Goal: Transaction & Acquisition: Purchase product/service

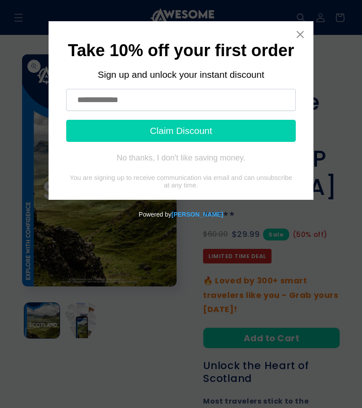
click at [303, 34] on icon "Close widget" at bounding box center [300, 34] width 9 height 9
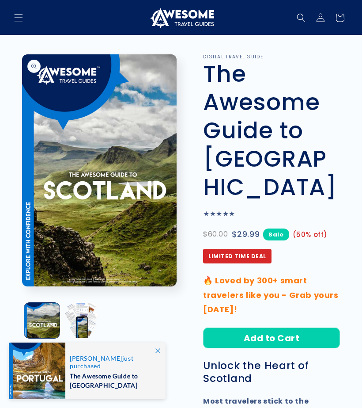
click at [271, 327] on button "Add to Cart" at bounding box center [271, 337] width 137 height 21
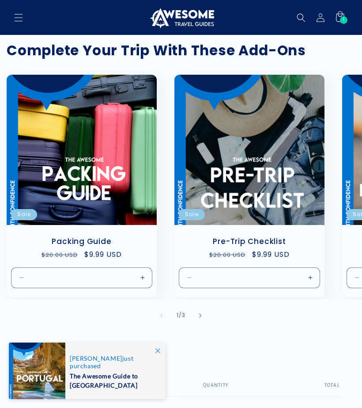
click at [339, 15] on icon at bounding box center [339, 17] width 19 height 19
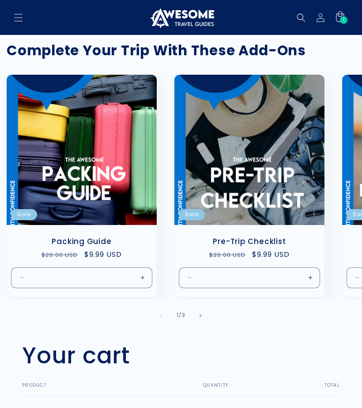
click at [342, 13] on icon at bounding box center [339, 17] width 19 height 19
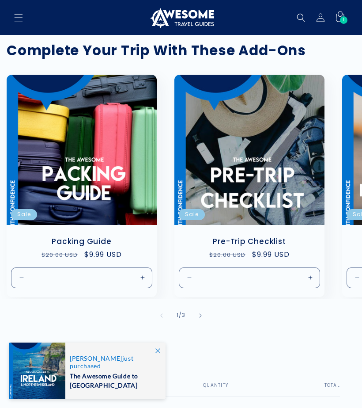
click at [339, 19] on icon at bounding box center [339, 17] width 19 height 19
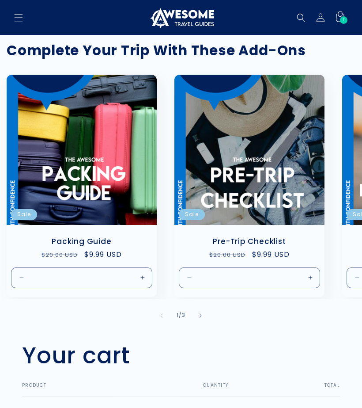
click at [347, 23] on icon at bounding box center [339, 17] width 19 height 19
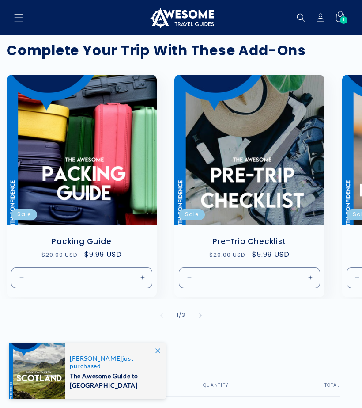
click at [342, 14] on icon at bounding box center [339, 17] width 19 height 19
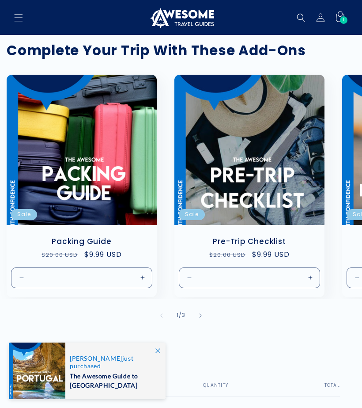
click at [340, 11] on icon at bounding box center [339, 17] width 19 height 19
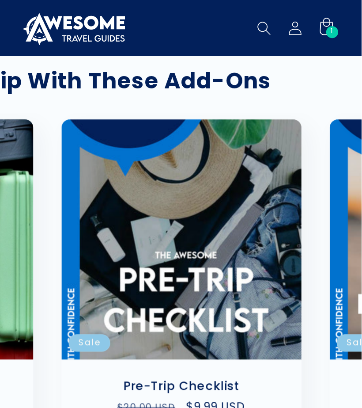
scroll to position [0, 0]
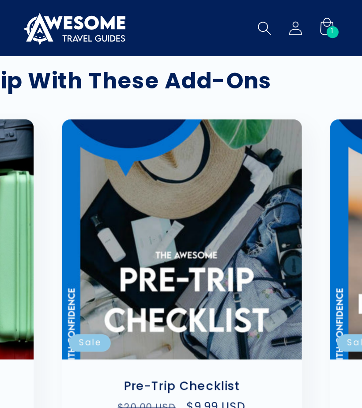
click at [340, 17] on div "1 1 item" at bounding box center [344, 20] width 8 height 8
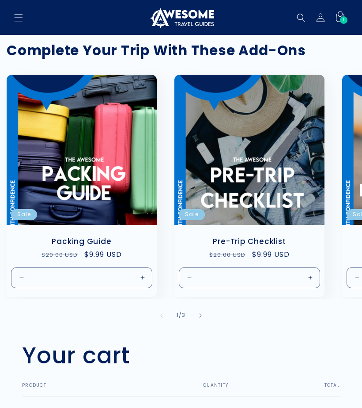
click at [335, 17] on icon at bounding box center [339, 17] width 19 height 19
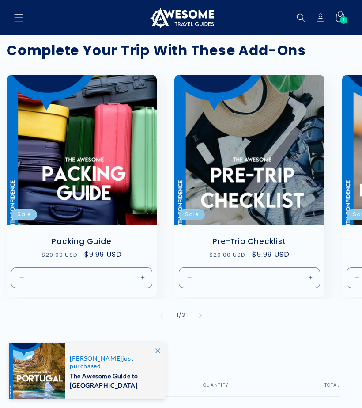
click at [344, 26] on icon at bounding box center [339, 17] width 19 height 19
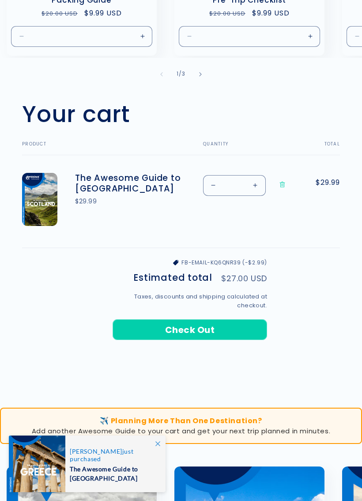
scroll to position [248, 0]
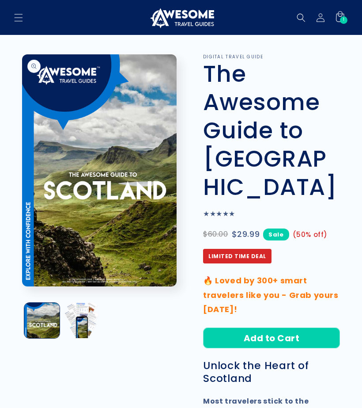
click at [349, 19] on icon at bounding box center [339, 17] width 19 height 19
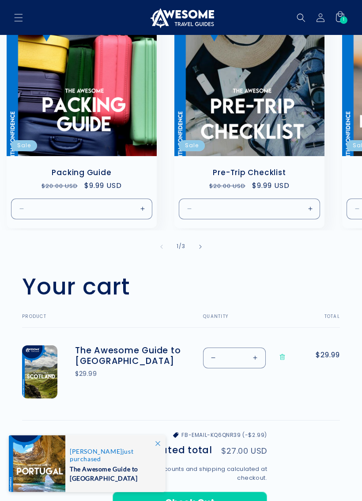
scroll to position [69, 0]
click at [344, 20] on span "1" at bounding box center [344, 20] width 2 height 8
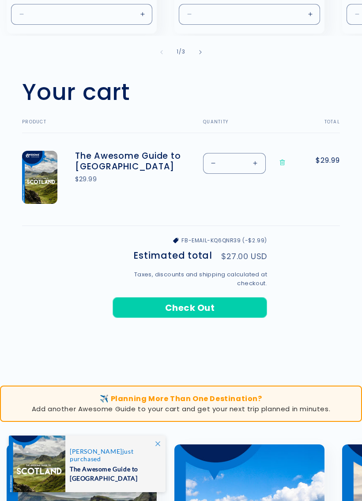
scroll to position [265, 0]
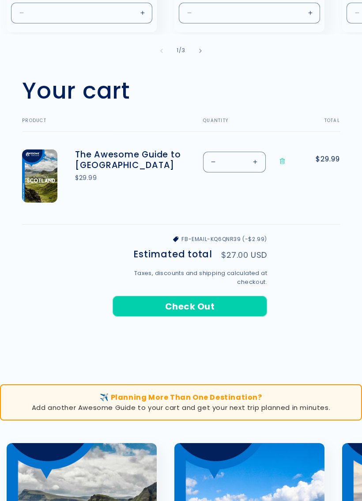
click at [173, 304] on button "Check Out" at bounding box center [190, 306] width 155 height 21
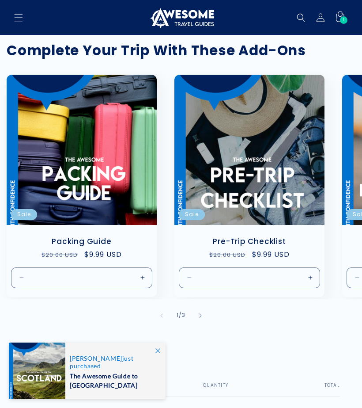
scroll to position [265, 0]
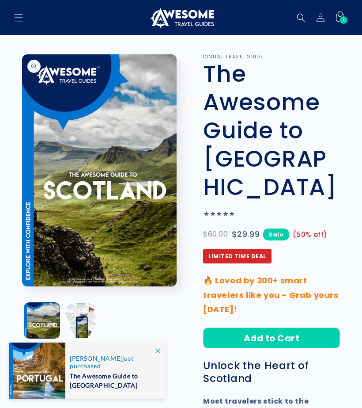
click at [345, 16] on icon at bounding box center [339, 17] width 19 height 19
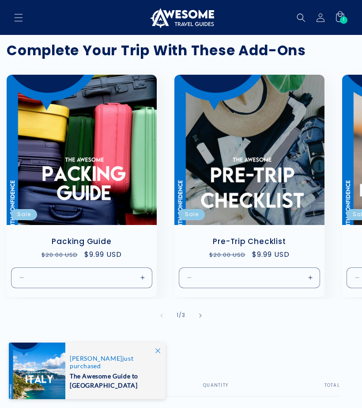
click at [342, 21] on div "1 1 item" at bounding box center [344, 20] width 8 height 8
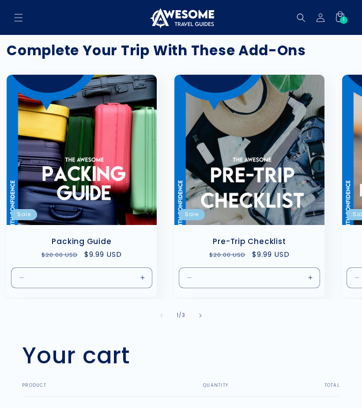
click at [343, 18] on span "1" at bounding box center [344, 20] width 2 height 8
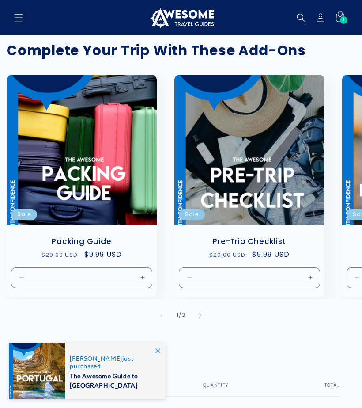
click at [343, 17] on span "1" at bounding box center [344, 20] width 2 height 8
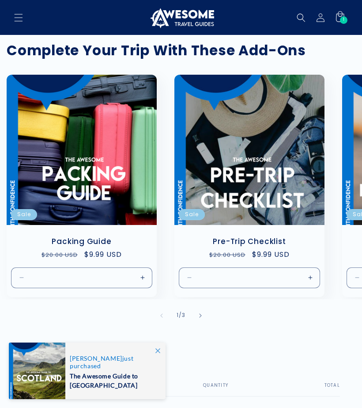
click at [346, 17] on div "1 1 item" at bounding box center [344, 20] width 8 height 8
click at [90, 369] on span "The Awesome Guide to [GEOGRAPHIC_DATA]" at bounding box center [113, 379] width 87 height 20
click at [344, 15] on icon at bounding box center [340, 16] width 8 height 11
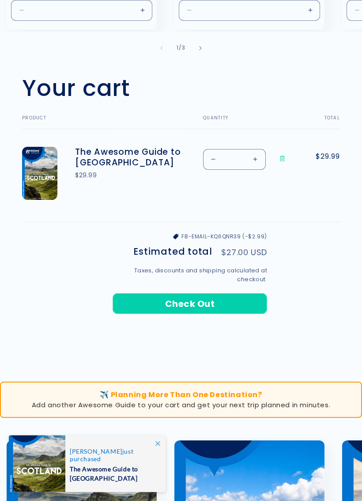
scroll to position [269, 0]
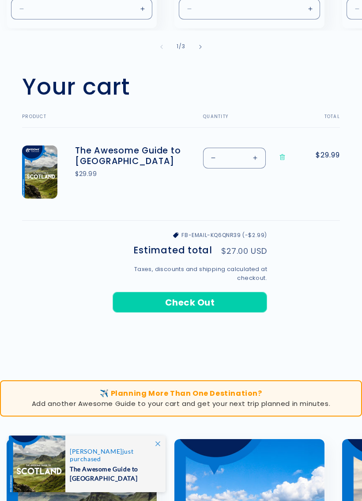
click at [211, 301] on button "Check Out" at bounding box center [190, 302] width 155 height 21
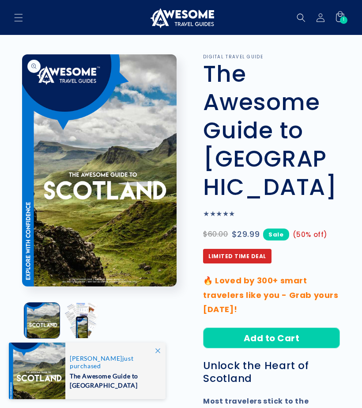
click at [347, 14] on icon at bounding box center [339, 17] width 19 height 19
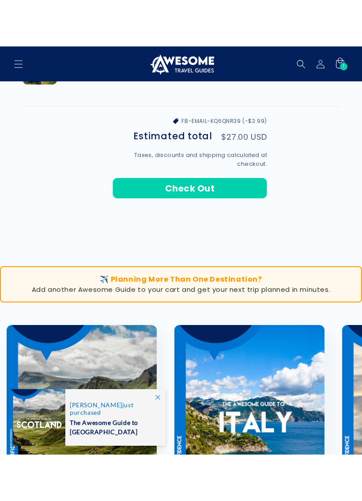
scroll to position [420, 0]
